Goal: Find specific page/section: Find specific page/section

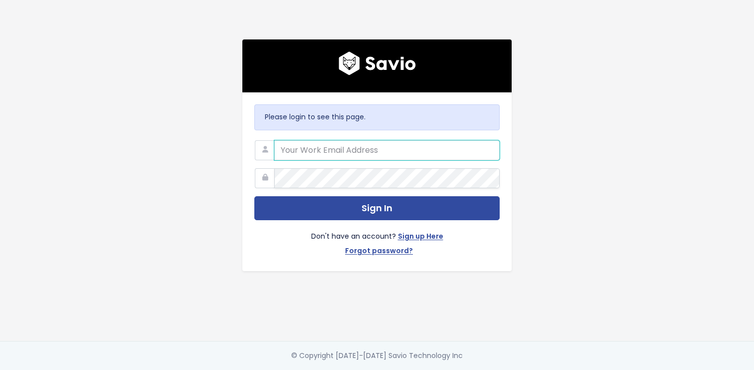
type input "michaela.jarvis@motion.io"
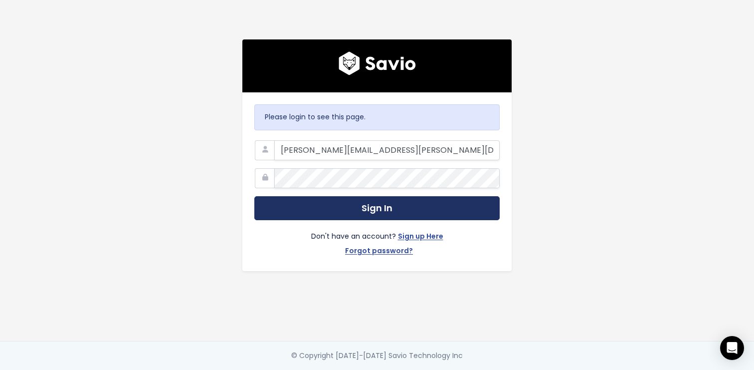
click at [389, 198] on button "Sign In" at bounding box center [376, 208] width 245 height 24
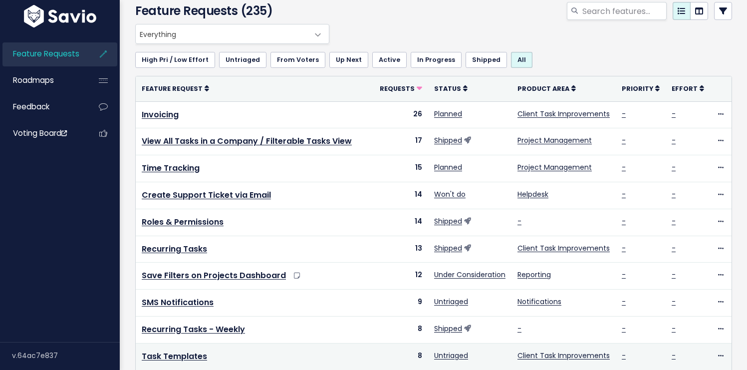
scroll to position [44, 0]
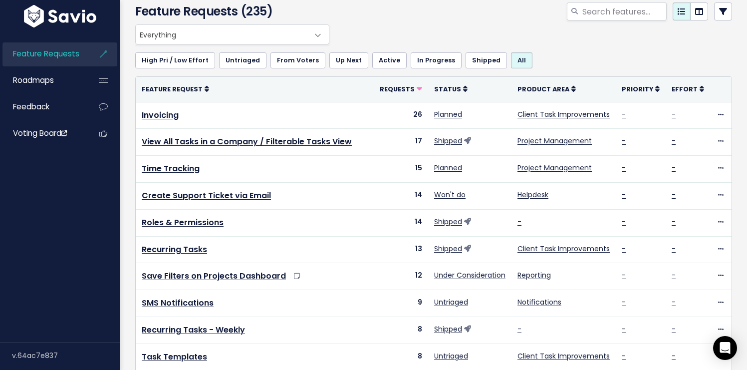
click at [481, 30] on div "Everything No Product Area Project Management Client Task Improvements Integrat…" at bounding box center [431, 34] width 597 height 20
click at [605, 9] on input "search" at bounding box center [623, 11] width 85 height 18
type input "client tol"
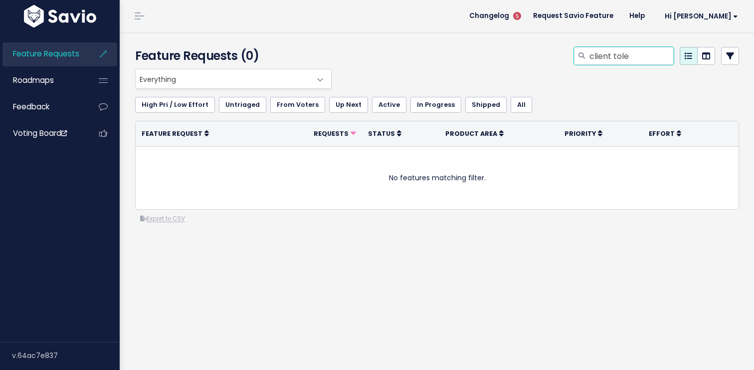
click at [626, 57] on input "client tole" at bounding box center [631, 56] width 85 height 18
type input "client role"
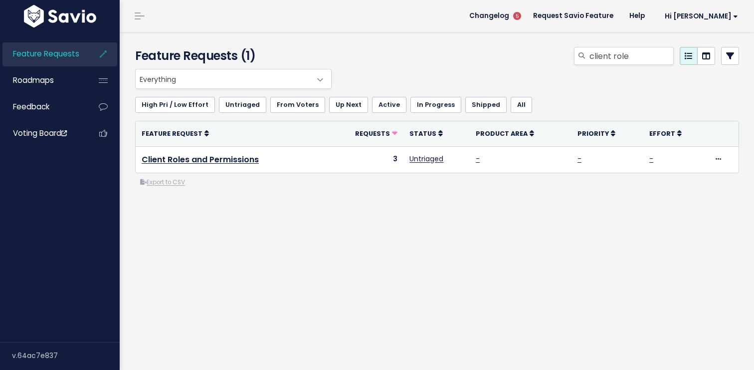
click at [290, 233] on div "Everything No Product Area Project Management Client Task Improvements Integrat…" at bounding box center [437, 168] width 619 height 199
